Goal: Find specific page/section: Find specific page/section

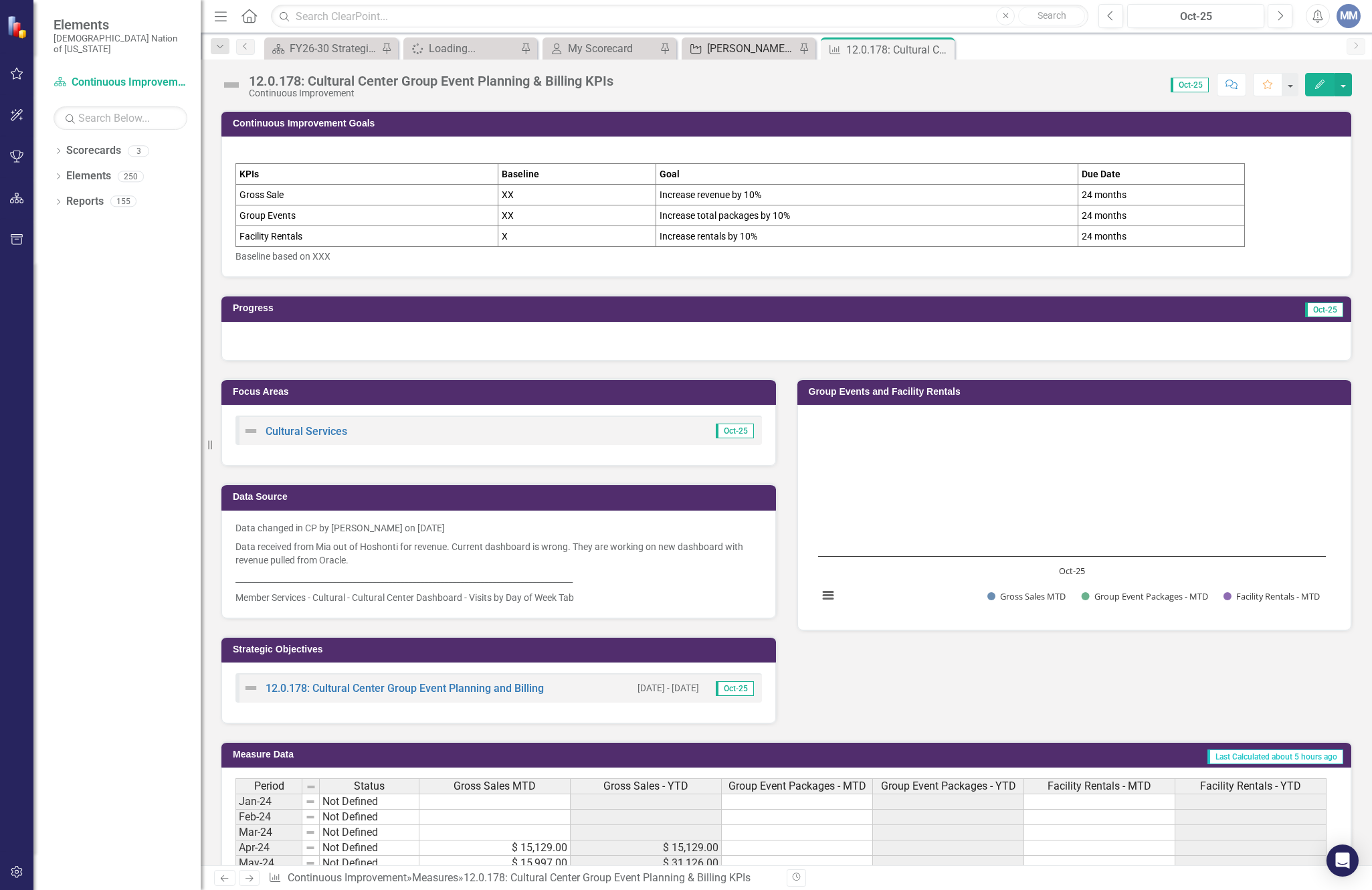
click at [728, 50] on div "[PERSON_NAME] SO's" at bounding box center [751, 49] width 88 height 17
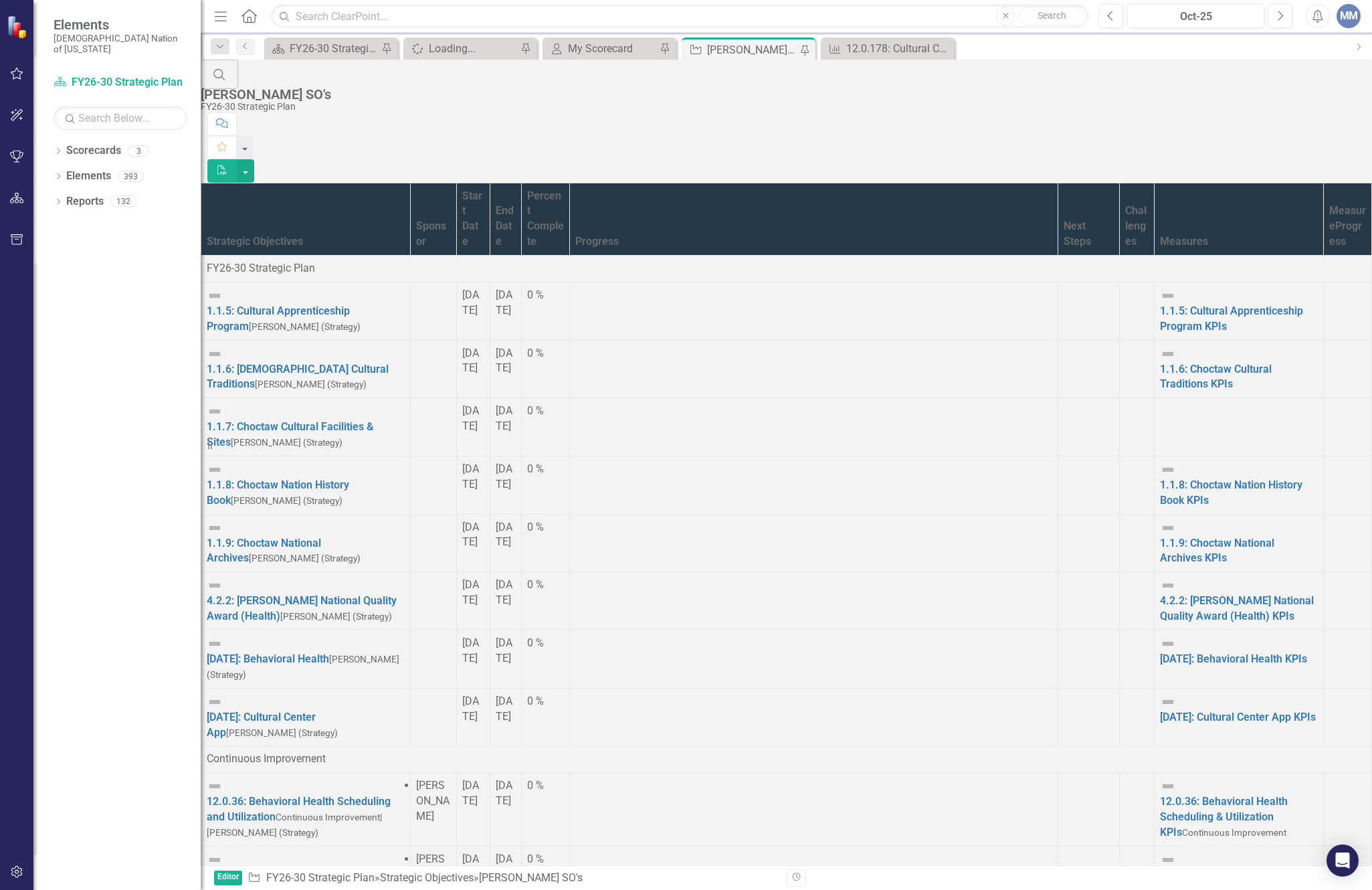
scroll to position [736, 0]
click at [23, 66] on button "button" at bounding box center [17, 74] width 30 height 29
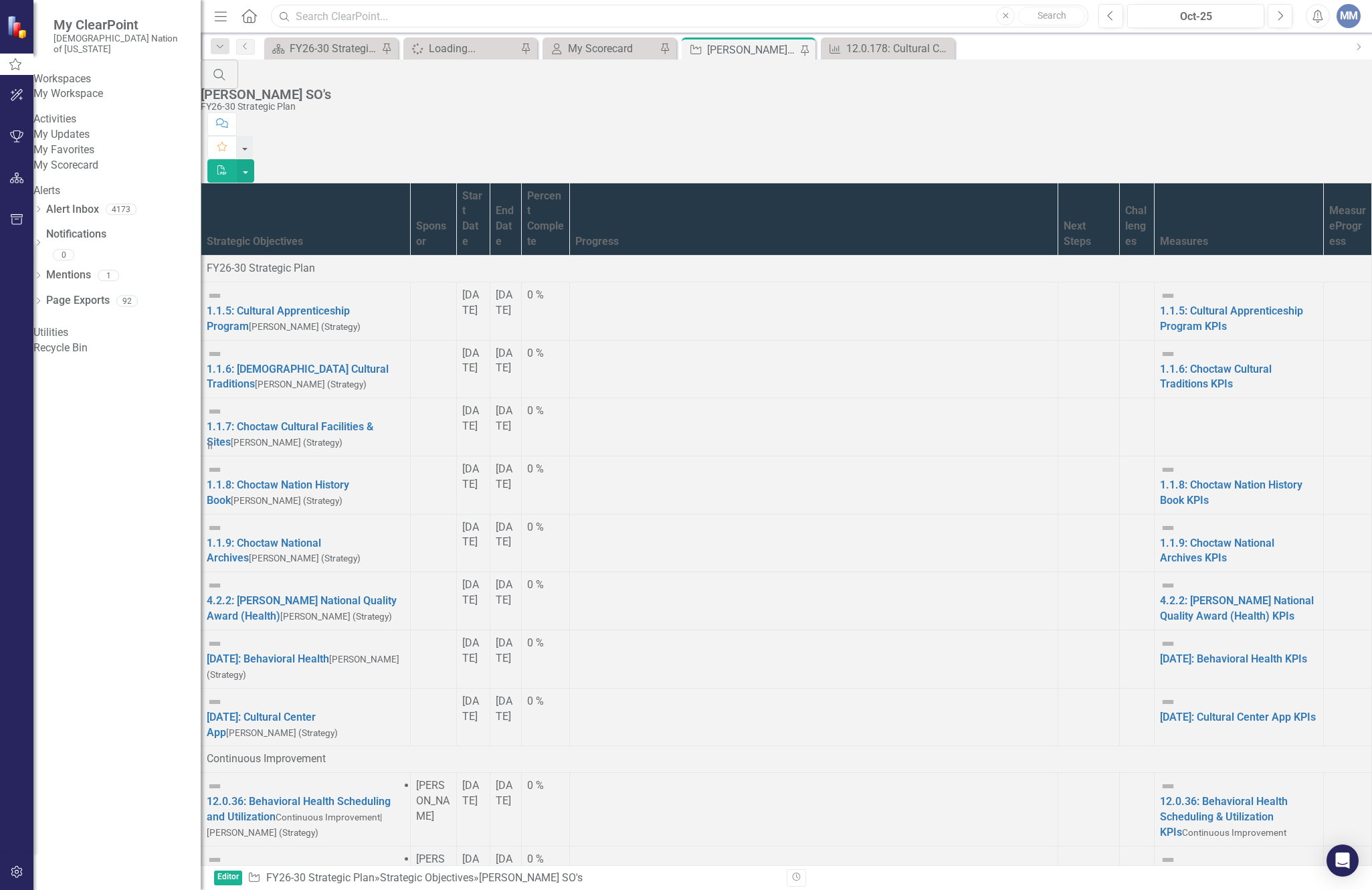
click at [364, 10] on input "text" at bounding box center [679, 16] width 817 height 24
click at [94, 71] on div "Workspaces" at bounding box center [117, 79] width 167 height 15
click at [91, 89] on link "My Workspace" at bounding box center [117, 94] width 167 height 15
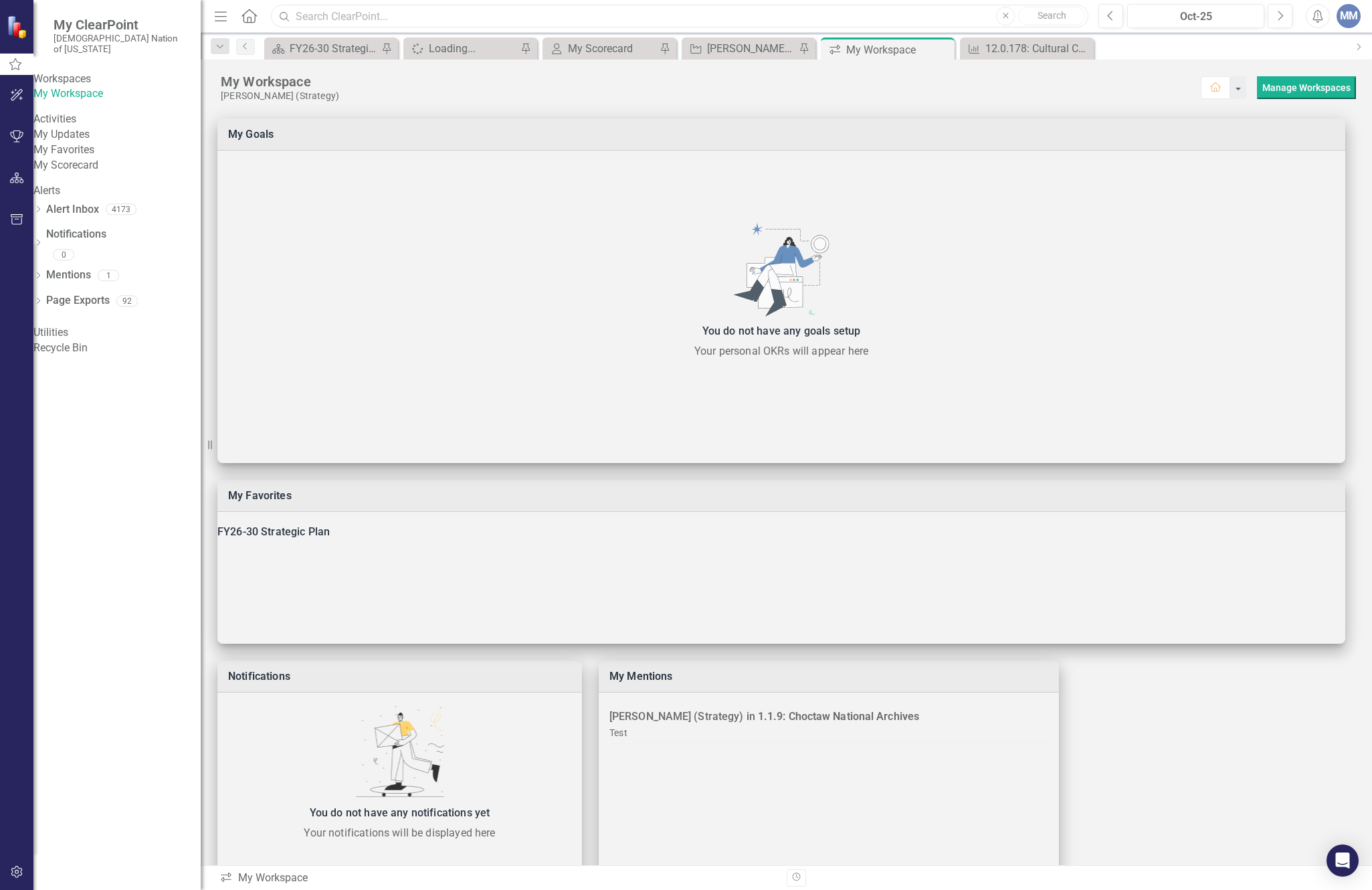
click at [450, 20] on input "text" at bounding box center [679, 16] width 817 height 24
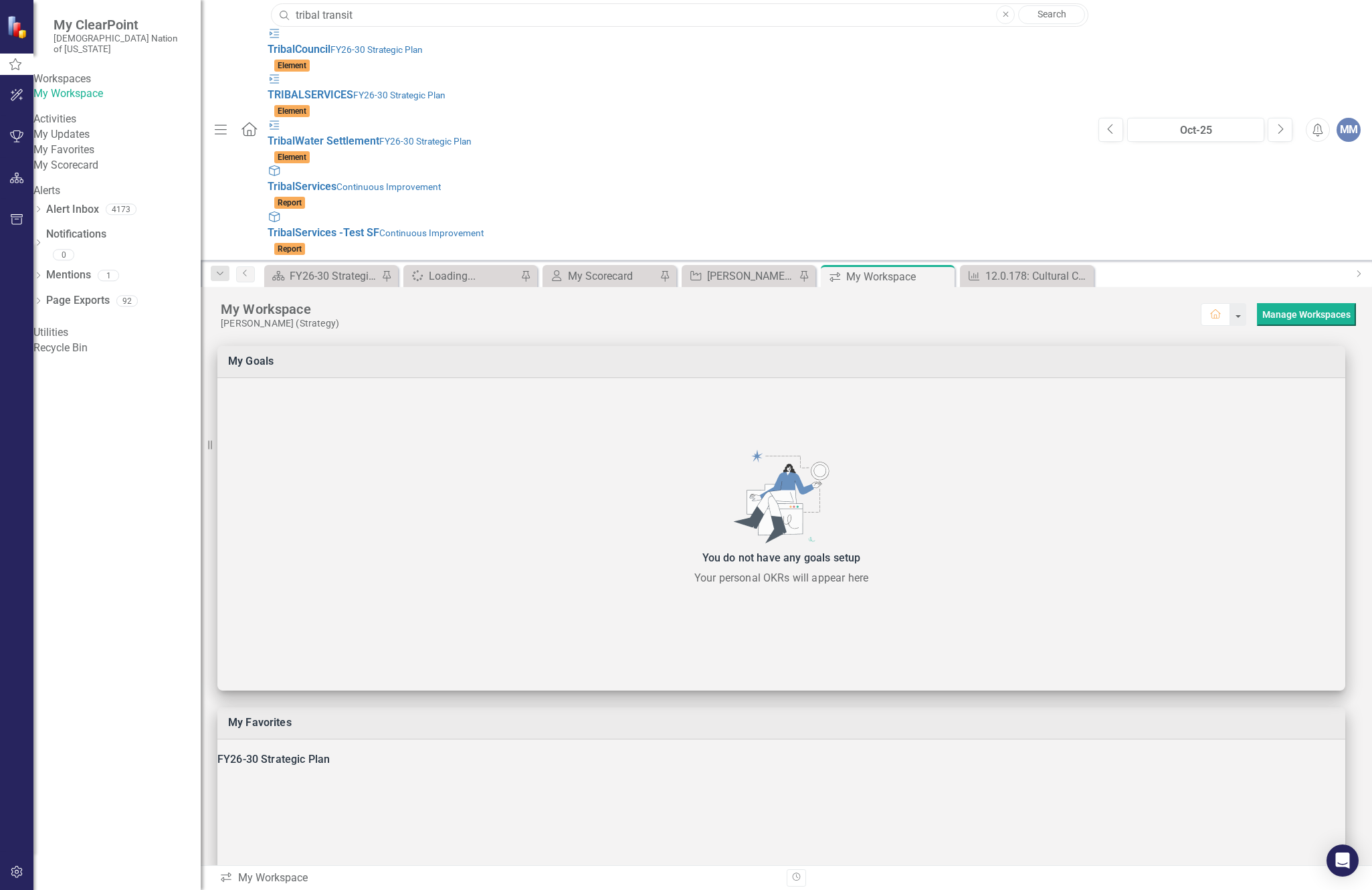
type input "tribal transit"
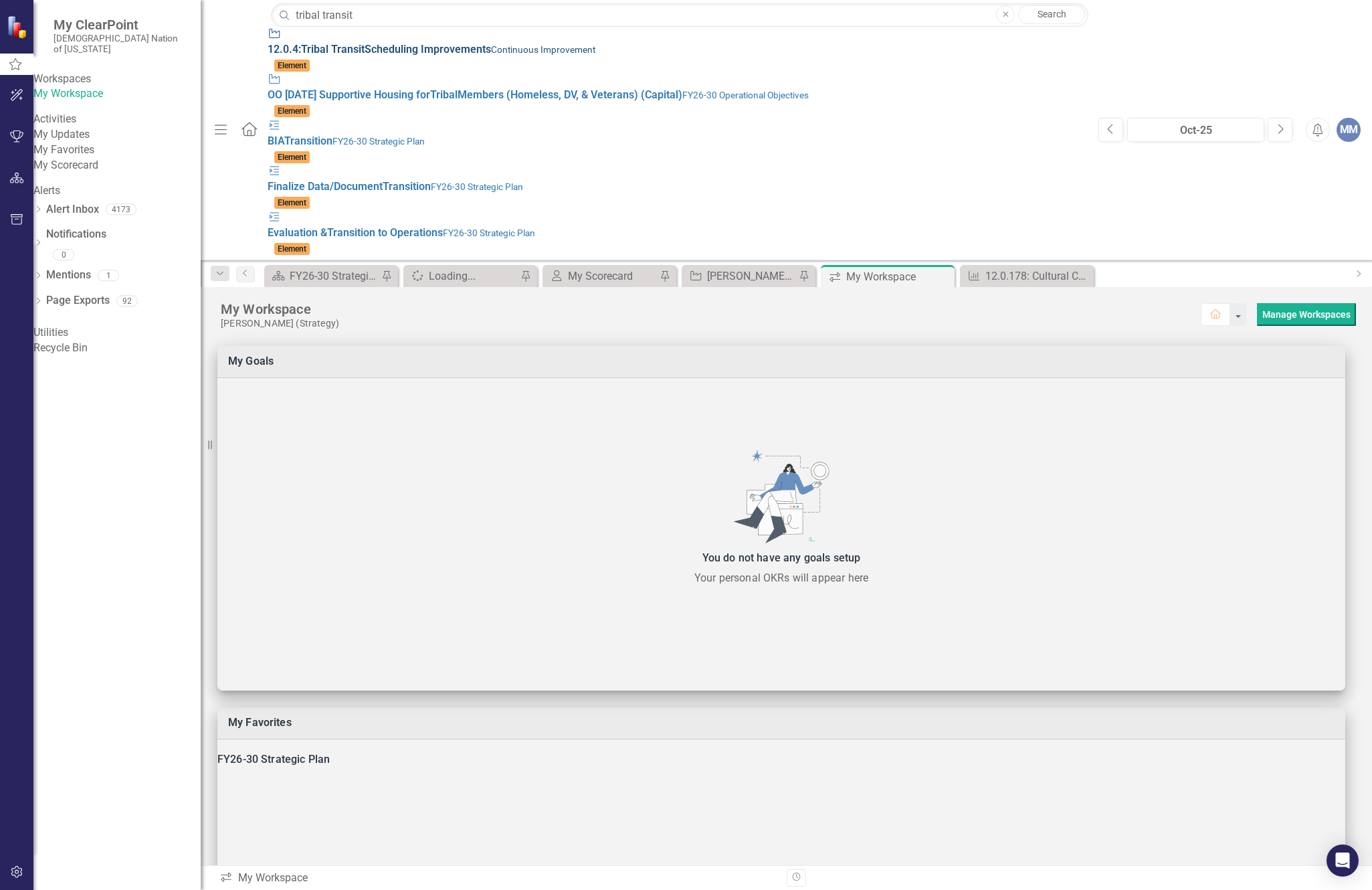
click at [331, 43] on strong "Transit" at bounding box center [347, 49] width 33 height 12
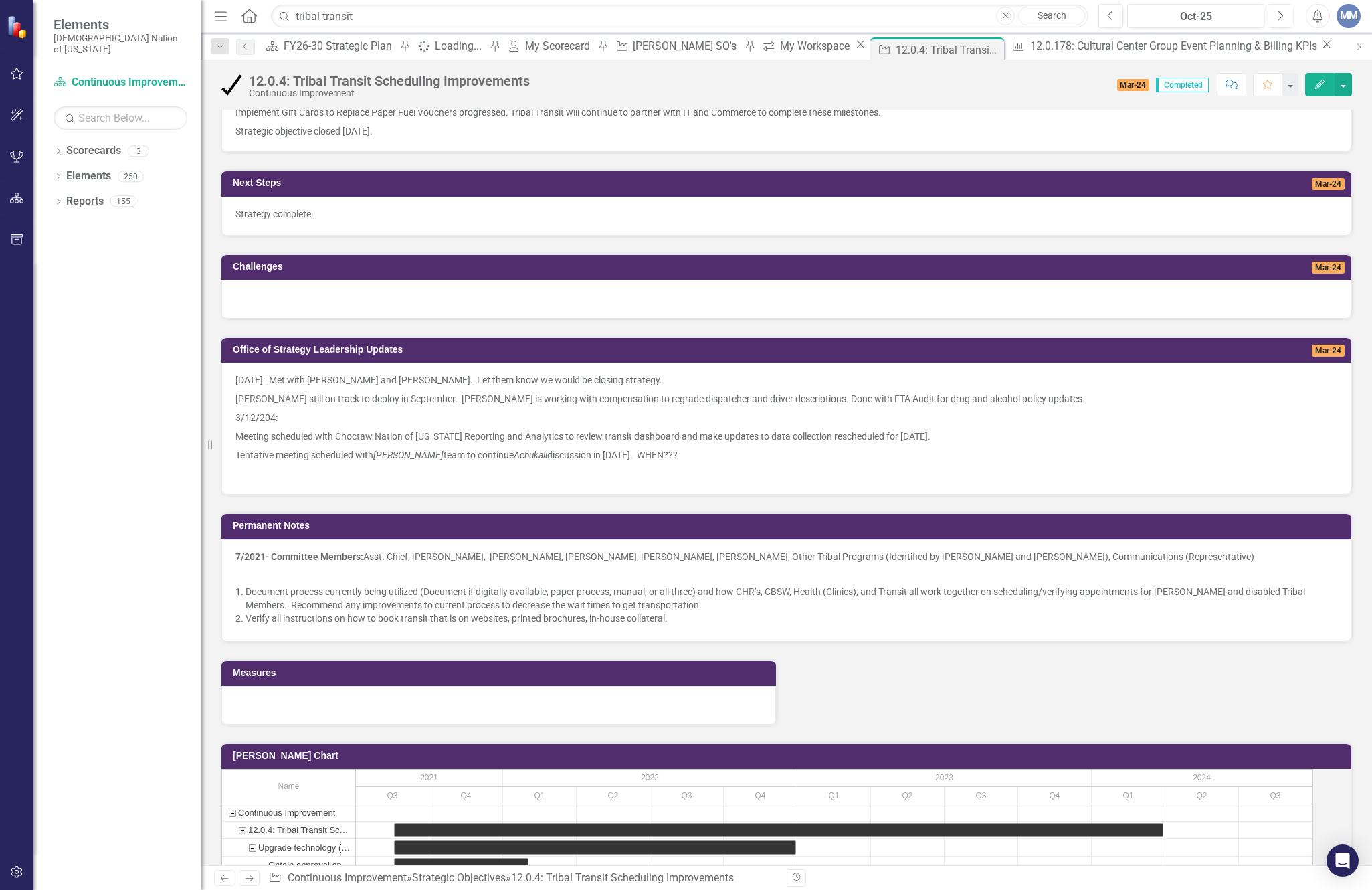
scroll to position [736, 0]
